Goal: Task Accomplishment & Management: Manage account settings

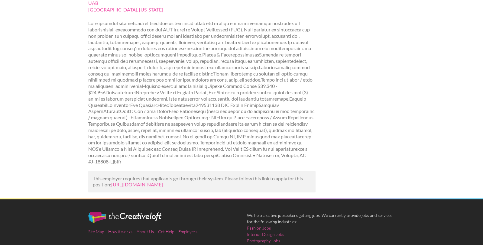
scroll to position [114, 0]
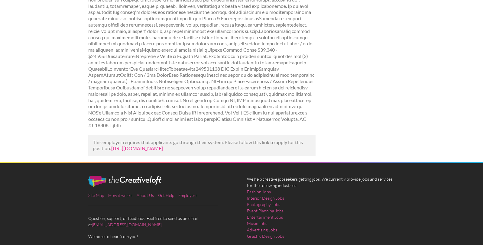
click at [163, 145] on link "[URL][DOMAIN_NAME]" at bounding box center [137, 148] width 52 height 6
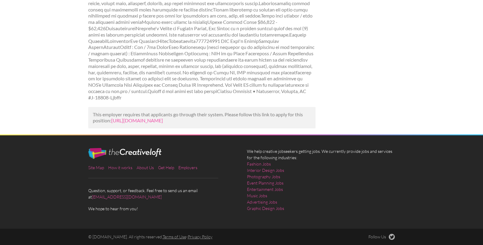
scroll to position [142, 0]
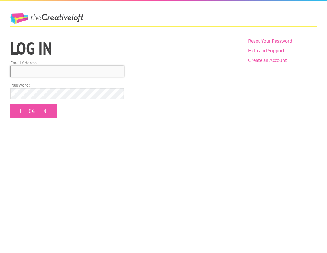
type input "johntracydesign@gmail.com"
click at [27, 111] on input "Log In" at bounding box center [33, 111] width 46 height 14
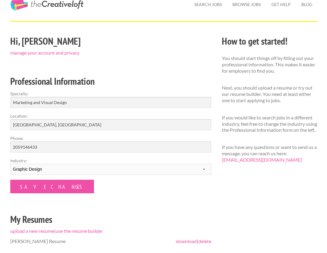
scroll to position [26, 0]
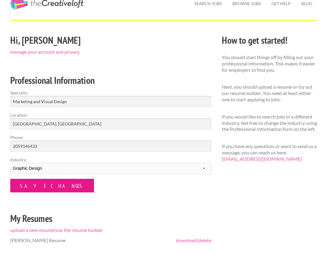
click at [35, 184] on input "Save Changes" at bounding box center [52, 186] width 84 height 14
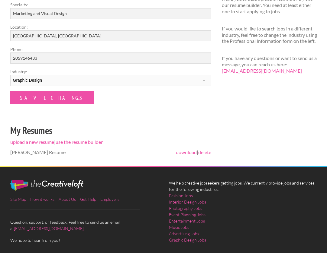
scroll to position [136, 0]
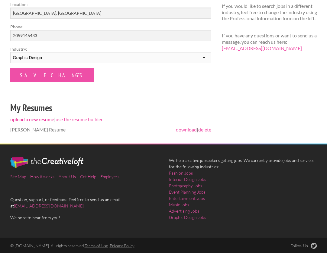
click at [44, 118] on link "upload a new resume" at bounding box center [32, 120] width 44 height 6
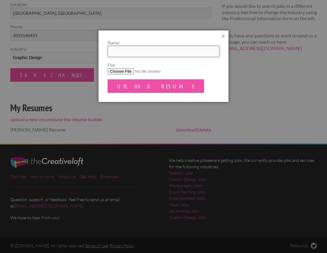
drag, startPoint x: 127, startPoint y: 50, endPoint x: 141, endPoint y: 51, distance: 14.5
click at [127, 50] on input "Name:" at bounding box center [163, 51] width 112 height 11
type input "[PERSON_NAME]"
click at [119, 70] on input "File:" at bounding box center [163, 71] width 112 height 6
type input "C:\fakepath\John-Tracy-Resume.pdf"
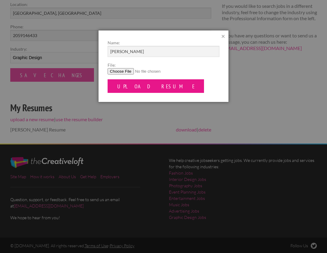
click at [135, 83] on input "Upload Resume" at bounding box center [155, 86] width 97 height 14
click at [141, 85] on input "Upload Resume" at bounding box center [155, 86] width 97 height 14
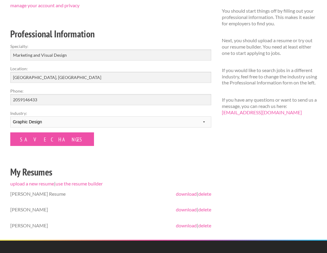
scroll to position [114, 0]
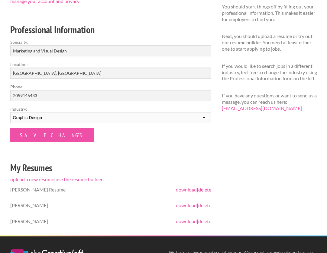
click at [207, 189] on link "delete" at bounding box center [204, 190] width 13 height 6
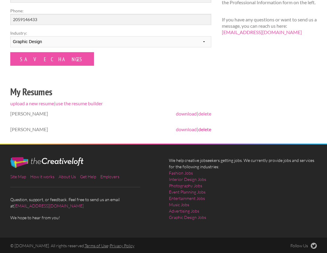
scroll to position [171, 0]
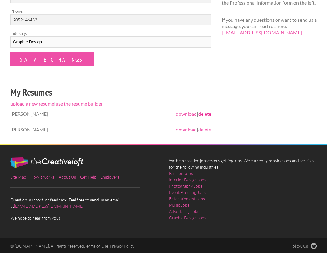
click at [208, 113] on link "delete" at bounding box center [204, 114] width 13 height 6
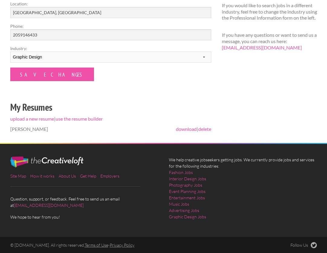
scroll to position [156, 0]
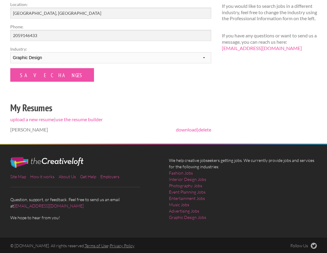
drag, startPoint x: 25, startPoint y: 129, endPoint x: 29, endPoint y: 129, distance: 3.4
click at [26, 129] on span "[PERSON_NAME]" at bounding box center [29, 130] width 38 height 6
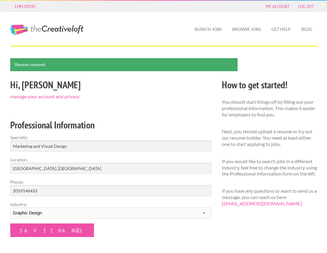
scroll to position [0, 0]
click at [215, 30] on link "Search Jobs" at bounding box center [207, 29] width 37 height 14
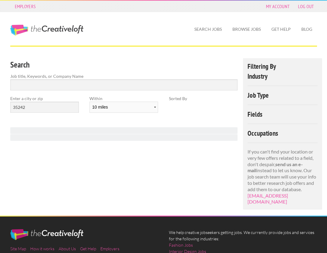
scroll to position [65, 0]
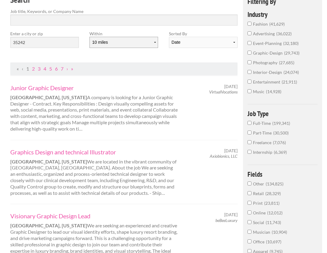
type input "35242"
select select "50"
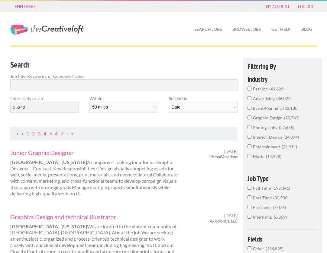
scroll to position [0, 0]
click at [42, 86] on input "Search" at bounding box center [123, 84] width 227 height 11
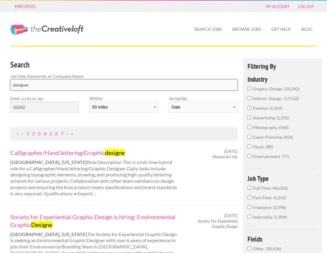
click button "submit" at bounding box center [0, 0] width 0 height 0
drag, startPoint x: 32, startPoint y: 84, endPoint x: -18, endPoint y: 78, distance: 49.9
click at [0, 78] on html "Employers My Account Log Out The Creative Loft Search Jobs Browse Jobs Get Help…" at bounding box center [163, 126] width 327 height 253
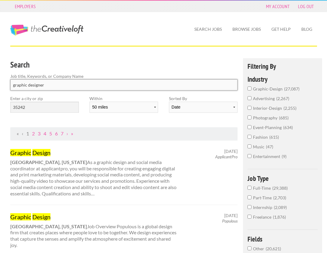
type input "graphic designer"
click button "submit" at bounding box center [0, 0] width 0 height 0
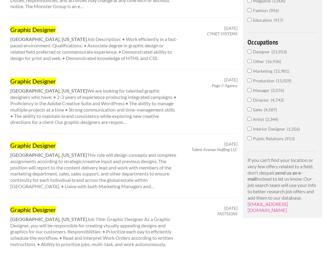
scroll to position [319, 0]
